Goal: Task Accomplishment & Management: Complete application form

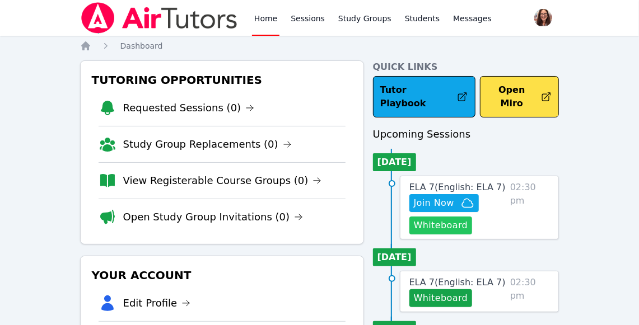
click at [461, 217] on button "Whiteboard" at bounding box center [440, 226] width 63 height 18
click at [453, 197] on span "Join Now" at bounding box center [434, 203] width 40 height 13
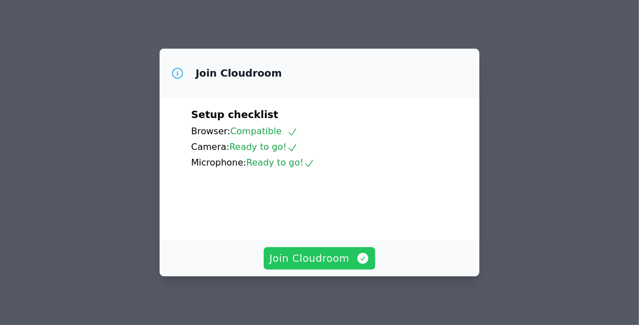
click at [337, 258] on span "Join Cloudroom" at bounding box center [319, 259] width 100 height 16
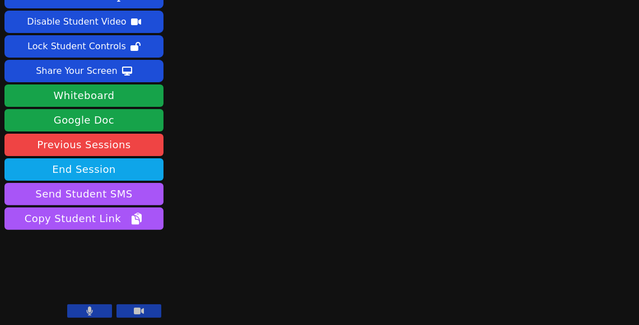
scroll to position [37, 0]
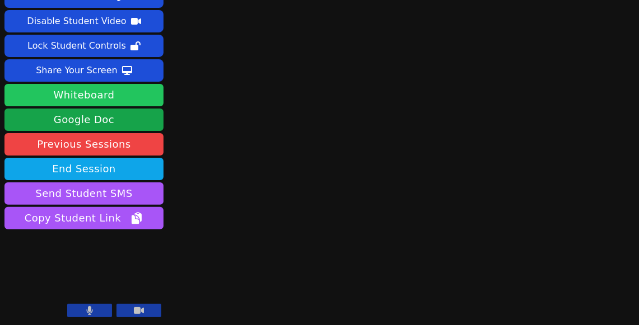
click at [113, 100] on button "Whiteboard" at bounding box center [83, 95] width 159 height 22
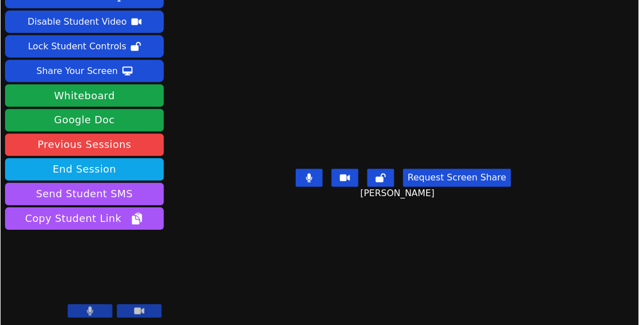
scroll to position [0, 0]
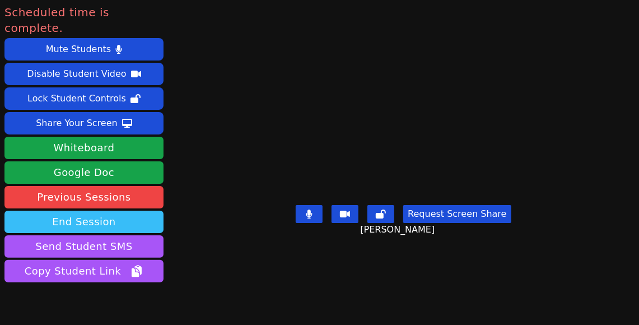
click at [113, 211] on button "End Session" at bounding box center [83, 222] width 159 height 22
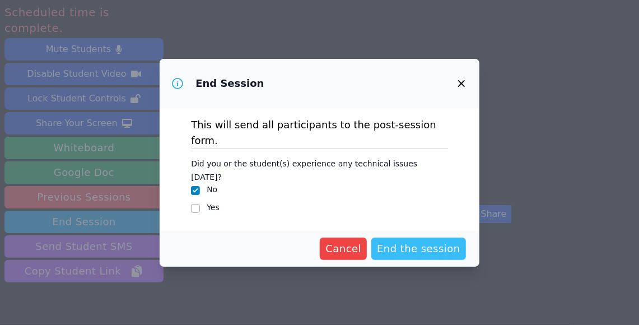
click at [410, 241] on span "End the session" at bounding box center [418, 249] width 83 height 16
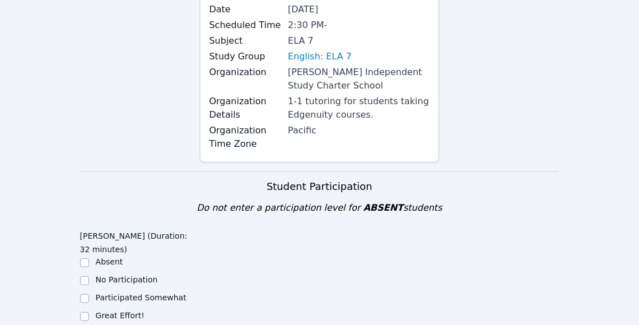
scroll to position [325, 0]
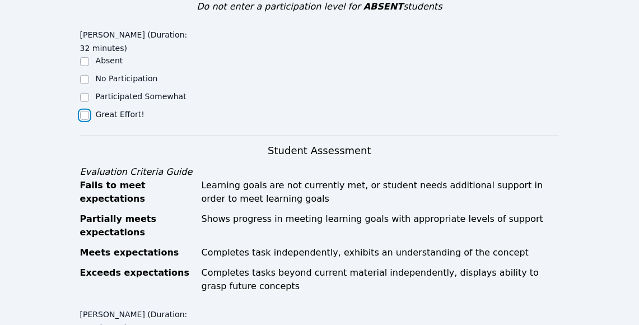
click at [87, 114] on input "Great Effort!" at bounding box center [84, 115] width 9 height 9
checkbox input "true"
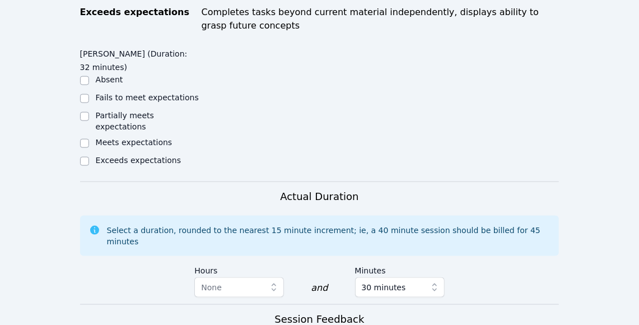
scroll to position [615, 0]
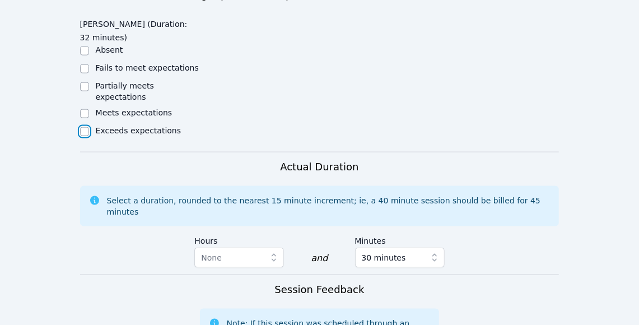
click at [82, 132] on input "Exceeds expectations" at bounding box center [84, 131] width 9 height 9
checkbox input "true"
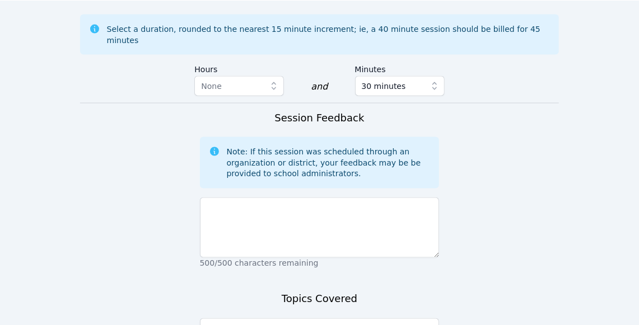
scroll to position [805, 0]
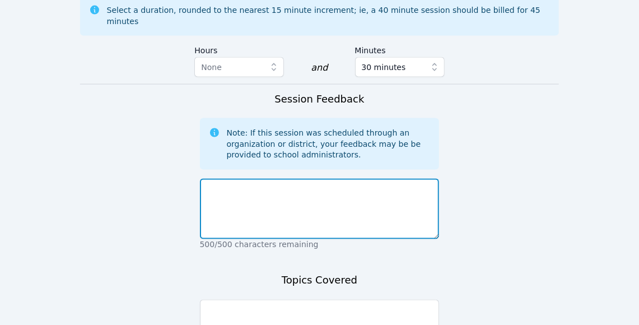
click at [357, 186] on textarea at bounding box center [320, 209] width 240 height 60
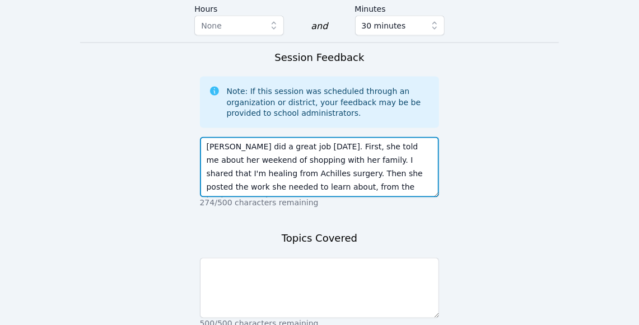
scroll to position [847, 0]
type textarea "[PERSON_NAME] did a great job [DATE]. First, she told me about her weekend of s…"
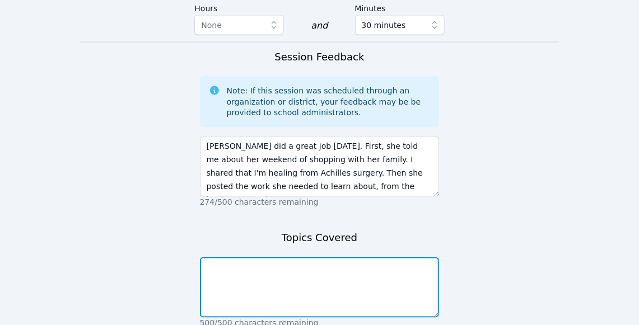
click at [424, 258] on textarea at bounding box center [320, 288] width 240 height 60
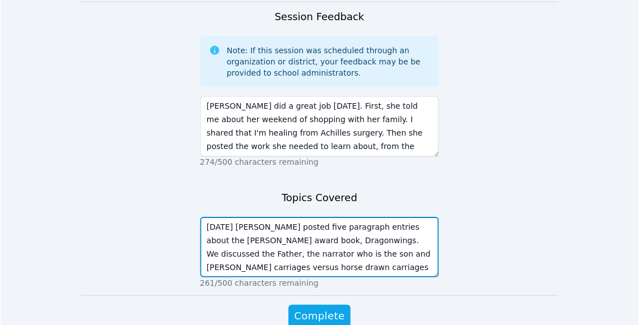
scroll to position [8, 0]
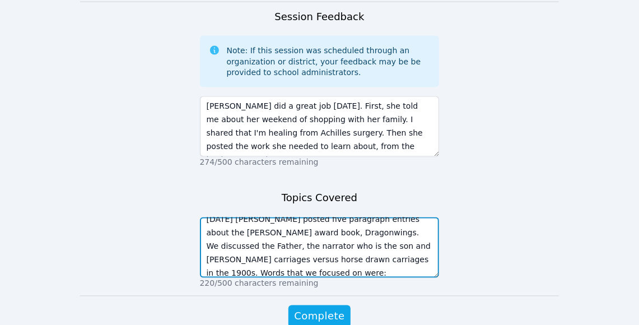
click at [352, 263] on textarea "[DATE] [PERSON_NAME] posted five paragraph entries about the [PERSON_NAME] awar…" at bounding box center [320, 247] width 240 height 60
type textarea "[DATE] [PERSON_NAME] posted five paragraph entries about the [PERSON_NAME] awar…"
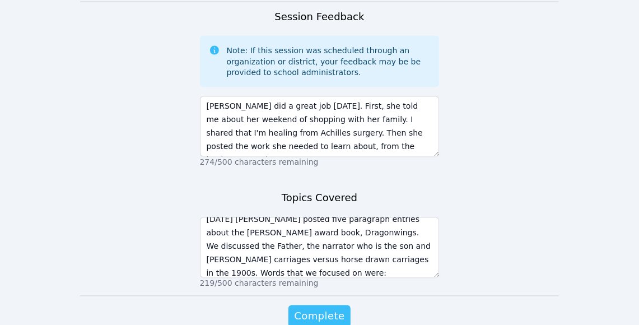
click at [321, 309] on span "Complete" at bounding box center [319, 317] width 50 height 16
